Goal: Transaction & Acquisition: Purchase product/service

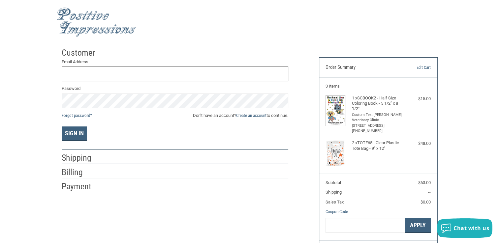
scroll to position [33, 0]
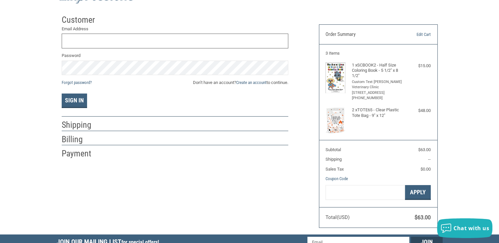
click at [86, 44] on input "Email Address" at bounding box center [175, 41] width 226 height 15
type input "[PERSON_NAME][EMAIL_ADDRESS][PERSON_NAME][DOMAIN_NAME]"
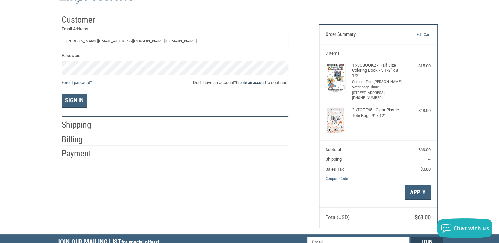
click at [254, 82] on link "Create an account" at bounding box center [251, 82] width 30 height 5
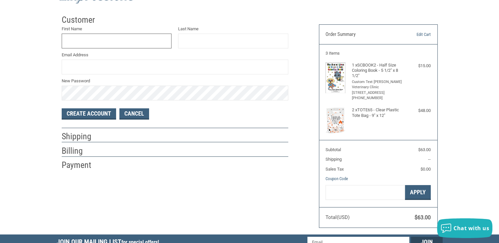
click at [94, 41] on input "First Name" at bounding box center [117, 41] width 110 height 15
type input "[PERSON_NAME]"
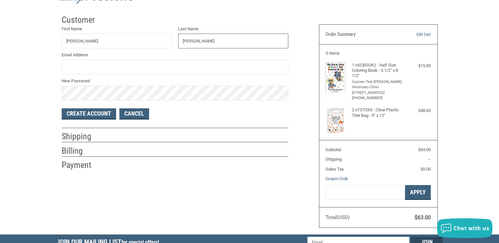
type input "[PERSON_NAME]"
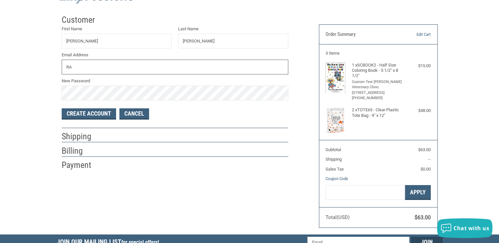
type input "[PERSON_NAME][EMAIL_ADDRESS][PERSON_NAME][DOMAIN_NAME]"
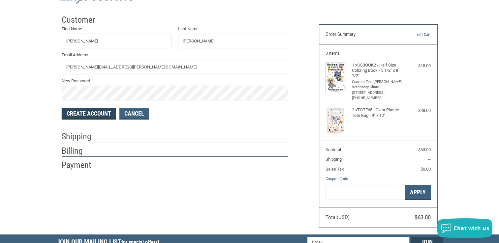
click at [88, 111] on button "Create Account" at bounding box center [89, 113] width 54 height 11
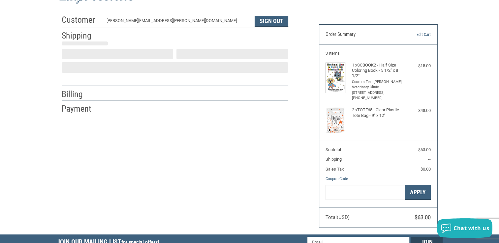
select select "US"
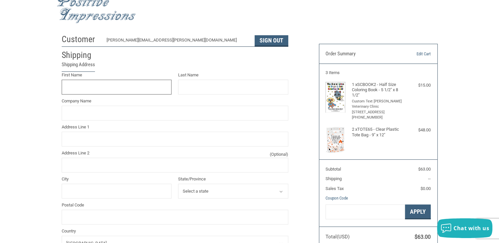
scroll to position [12, 0]
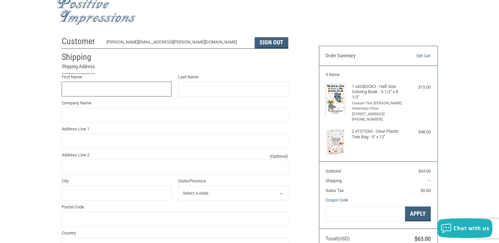
click at [72, 88] on input "First Name" at bounding box center [117, 89] width 110 height 15
type input "[PERSON_NAME]"
type input "83WBGAA4OOC"
type input "[STREET_ADDRESS]"
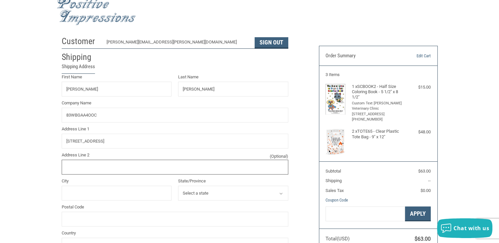
type input "[PERSON_NAME] Vet Clinic"
type input "[GEOGRAPHIC_DATA]"
select select "NE"
type input "68137"
type input "3084404477"
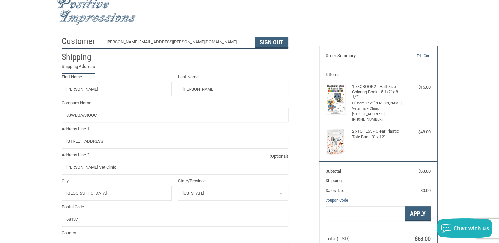
drag, startPoint x: 109, startPoint y: 115, endPoint x: 14, endPoint y: 113, distance: 94.9
click at [14, 113] on div "Customer [PERSON_NAME][EMAIL_ADDRESS][PERSON_NAME][DOMAIN_NAME] Sign Out Shippi…" at bounding box center [249, 239] width 499 height 412
type input "[PERSON_NAME] Ve"
radio input "true"
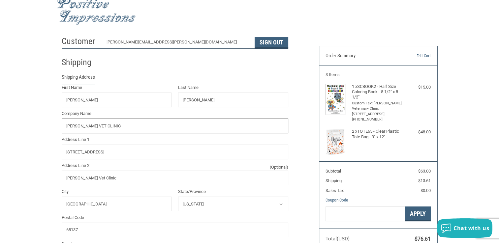
type input "[PERSON_NAME] VET CLINIC"
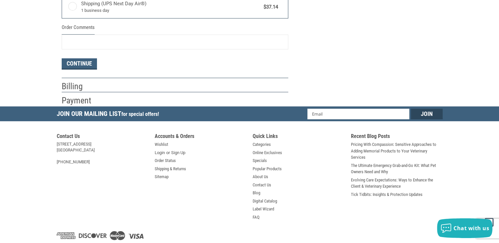
scroll to position [440, 0]
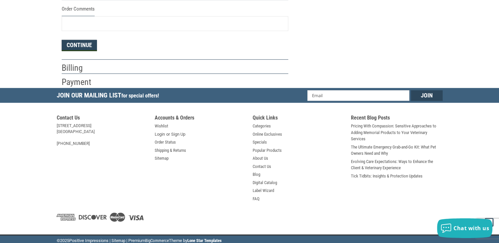
click at [79, 47] on button "Continue" at bounding box center [79, 45] width 35 height 11
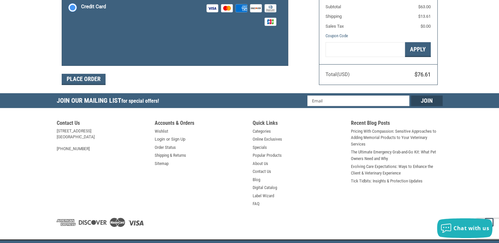
scroll to position [77, 0]
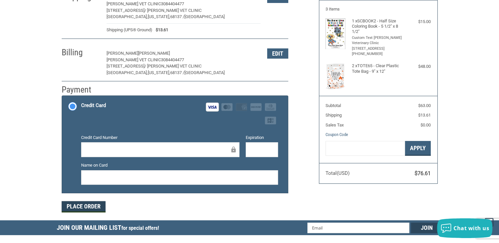
click at [89, 206] on button "Place Order" at bounding box center [84, 206] width 44 height 11
